Goal: Information Seeking & Learning: Learn about a topic

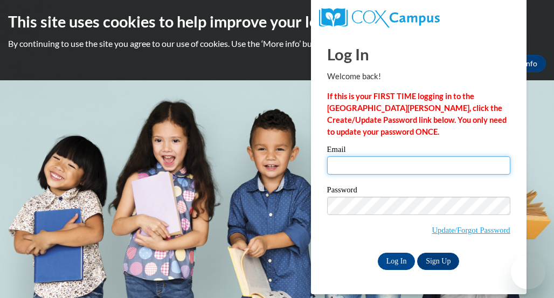
type input "melissa.riddick@cobbk12.org"
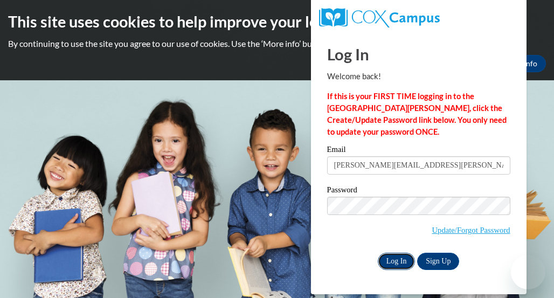
click at [399, 253] on input "Log In" at bounding box center [397, 261] width 38 height 17
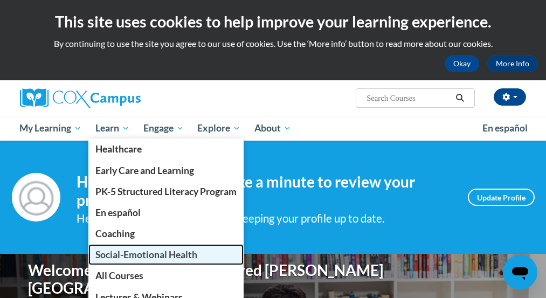
click at [152, 261] on link "Social-Emotional Health" at bounding box center [165, 254] width 155 height 21
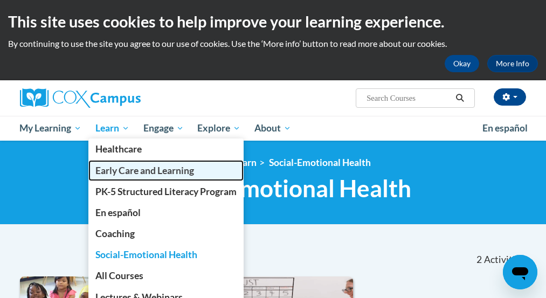
click at [131, 167] on span "Early Care and Learning" at bounding box center [144, 170] width 99 height 11
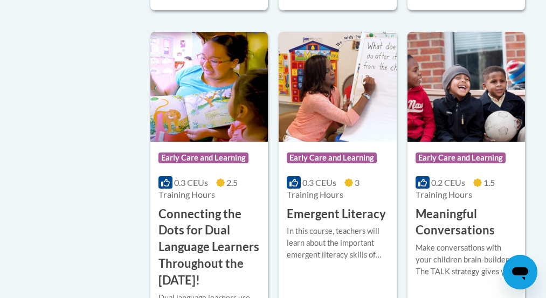
scroll to position [21, 0]
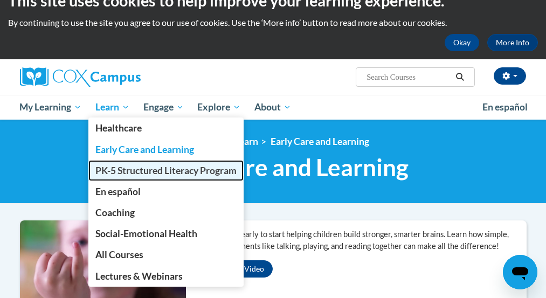
click at [130, 169] on span "PK-5 Structured Literacy Program" at bounding box center [165, 170] width 141 height 11
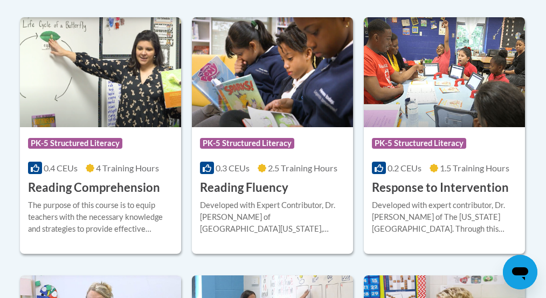
scroll to position [1301, 0]
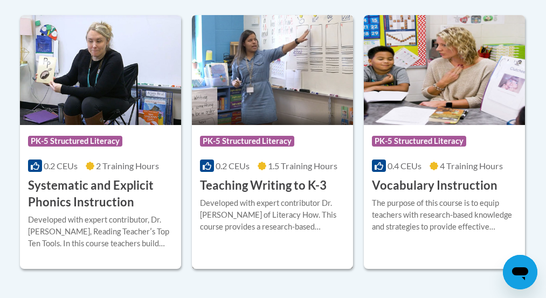
click at [285, 59] on img at bounding box center [272, 70] width 161 height 110
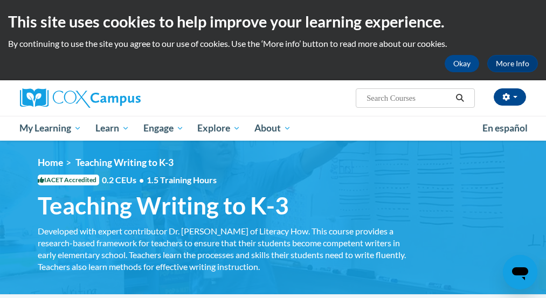
scroll to position [260, 0]
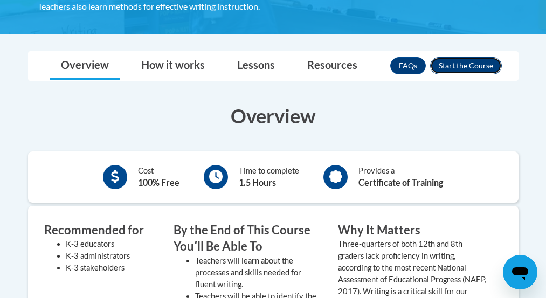
click at [459, 65] on button "Enroll" at bounding box center [466, 65] width 72 height 17
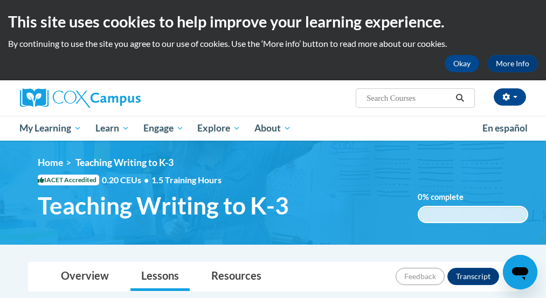
scroll to position [260, 0]
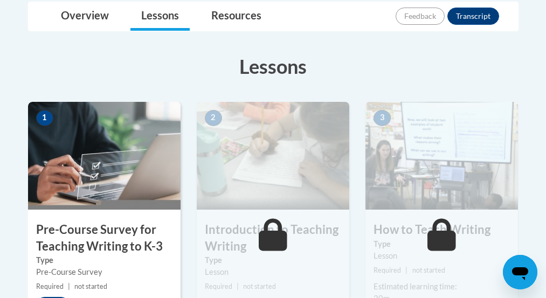
click at [120, 149] on img at bounding box center [104, 156] width 152 height 108
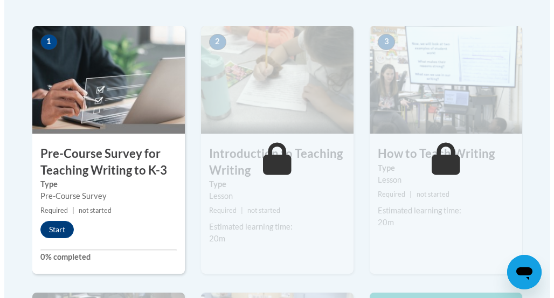
scroll to position [343, 0]
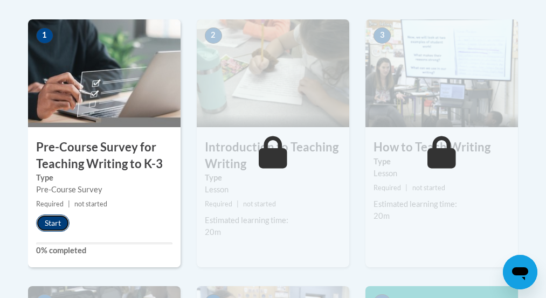
click at [56, 221] on button "Start" at bounding box center [52, 222] width 33 height 17
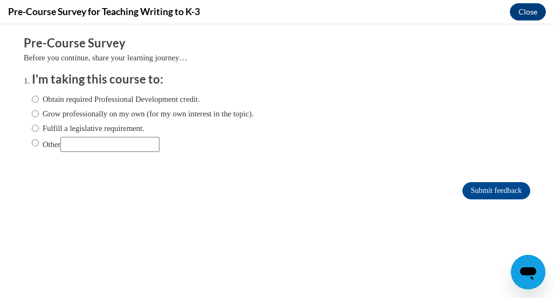
scroll to position [342, 0]
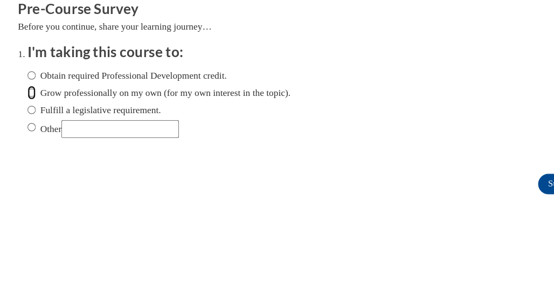
click at [22, 78] on input "Grow professionally on my own (for my own interest in the topic)." at bounding box center [25, 77] width 7 height 12
radio input "true"
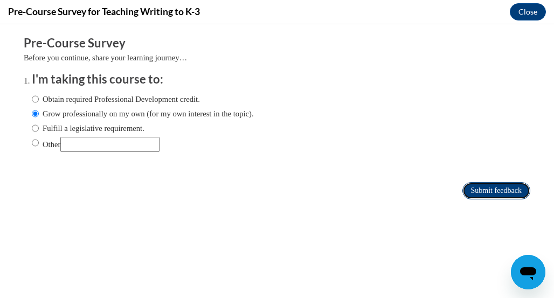
click at [476, 192] on input "Submit feedback" at bounding box center [496, 190] width 68 height 17
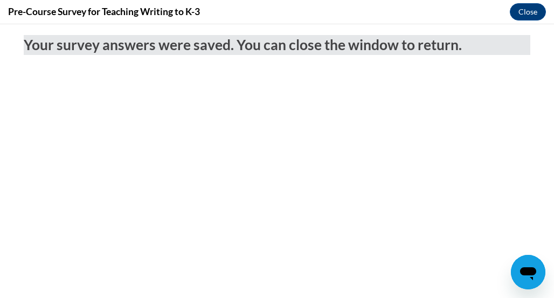
scroll to position [0, 0]
click at [525, 15] on button "Close" at bounding box center [528, 11] width 36 height 17
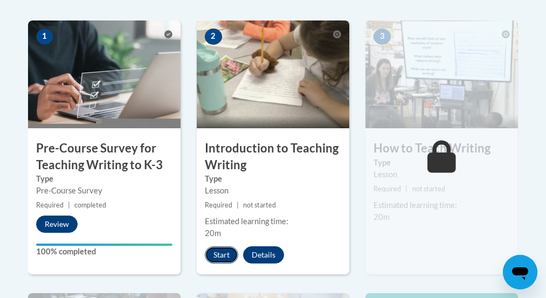
click at [227, 256] on button "Start" at bounding box center [221, 254] width 33 height 17
